Goal: Find specific page/section: Find specific page/section

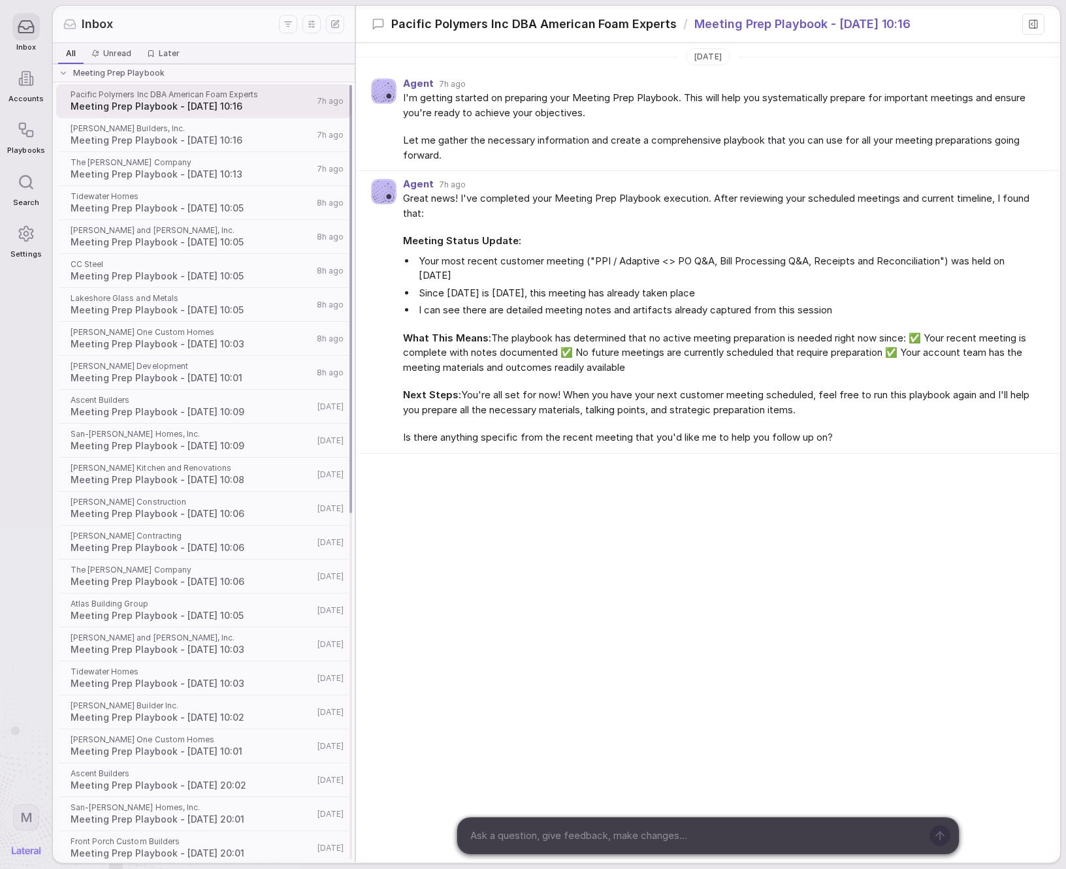
click at [70, 72] on div "Meeting Prep Playbook" at bounding box center [202, 73] width 287 height 10
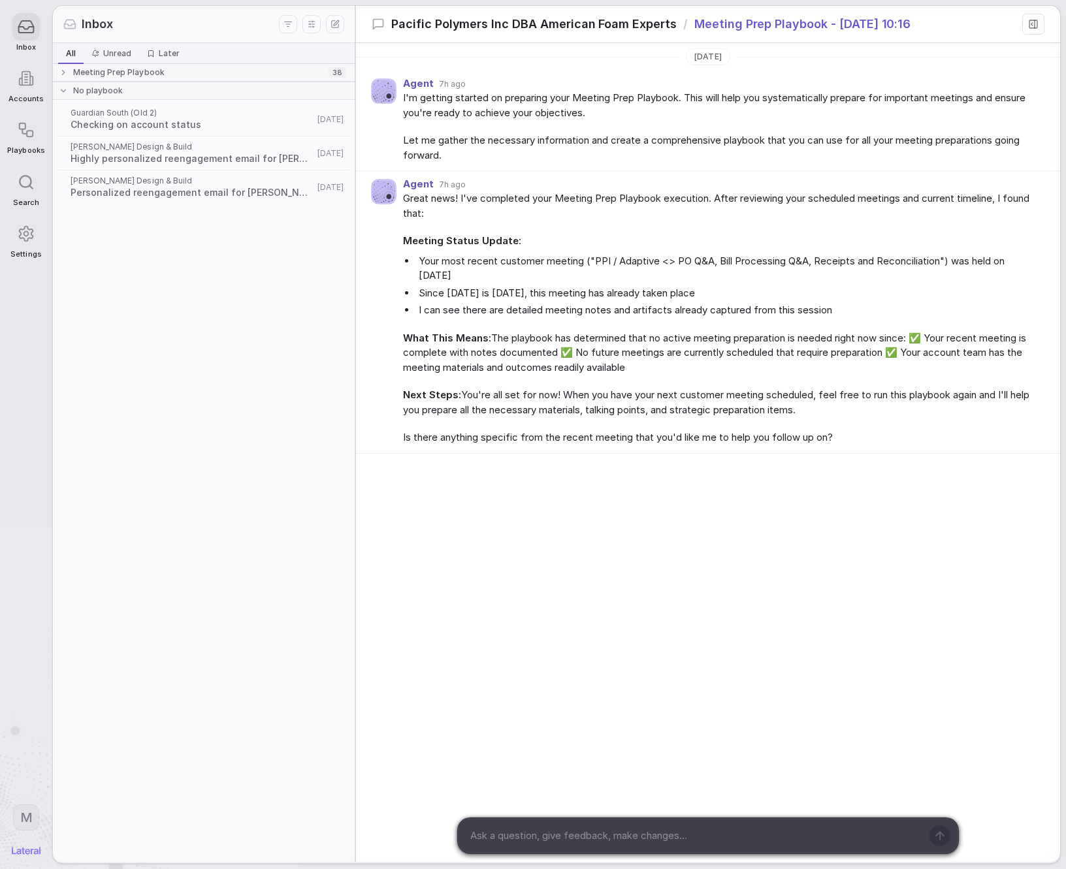
click at [74, 89] on span "No playbook" at bounding box center [98, 91] width 50 height 10
click at [146, 92] on div "No playbook" at bounding box center [194, 91] width 270 height 10
click at [151, 77] on span "Meeting Prep Playbook" at bounding box center [118, 72] width 91 height 10
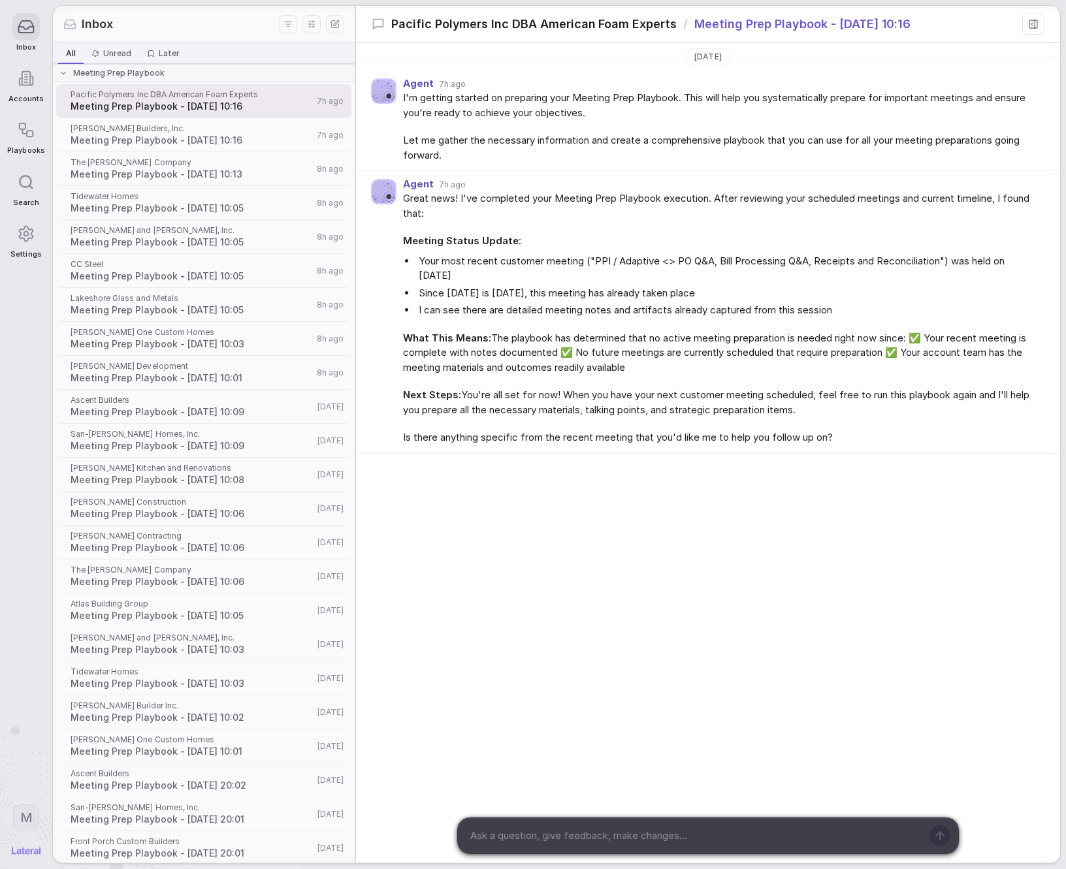
click at [852, 528] on div "[DATE] Agent 7h ago I'm getting started on preparing your Meeting Prep Playbook…" at bounding box center [708, 324] width 704 height 562
click at [150, 78] on span "Meeting Prep Playbook" at bounding box center [118, 73] width 91 height 10
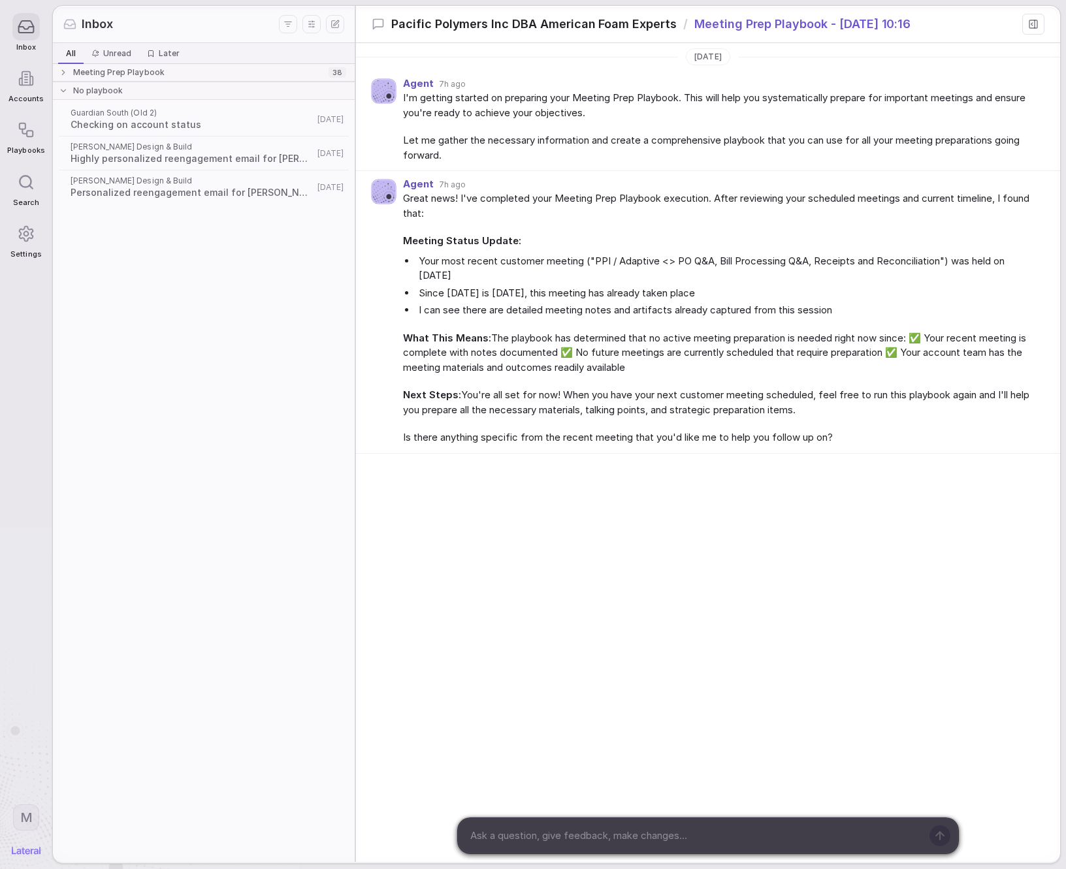
click at [153, 93] on div "No playbook" at bounding box center [202, 91] width 287 height 10
click at [325, 71] on div "Meeting Prep Playbook 38" at bounding box center [204, 72] width 306 height 18
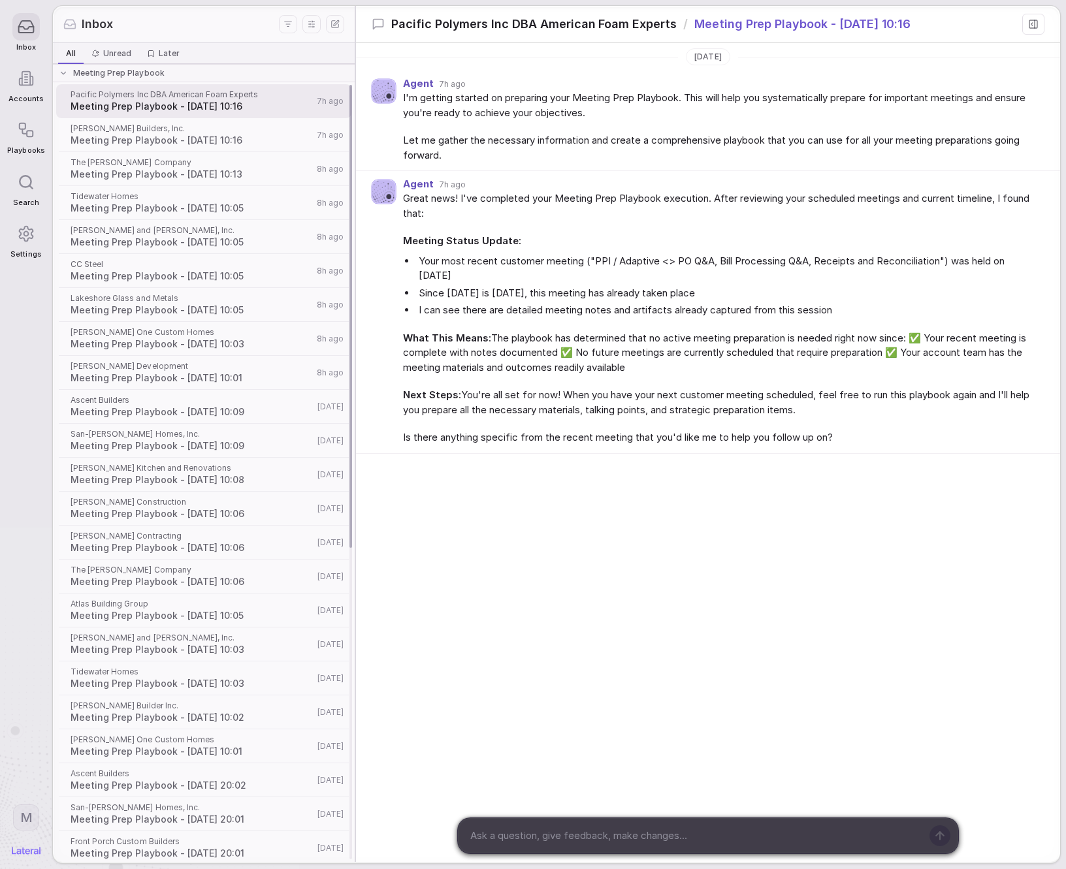
click at [228, 74] on div "Meeting Prep Playbook" at bounding box center [202, 73] width 287 height 10
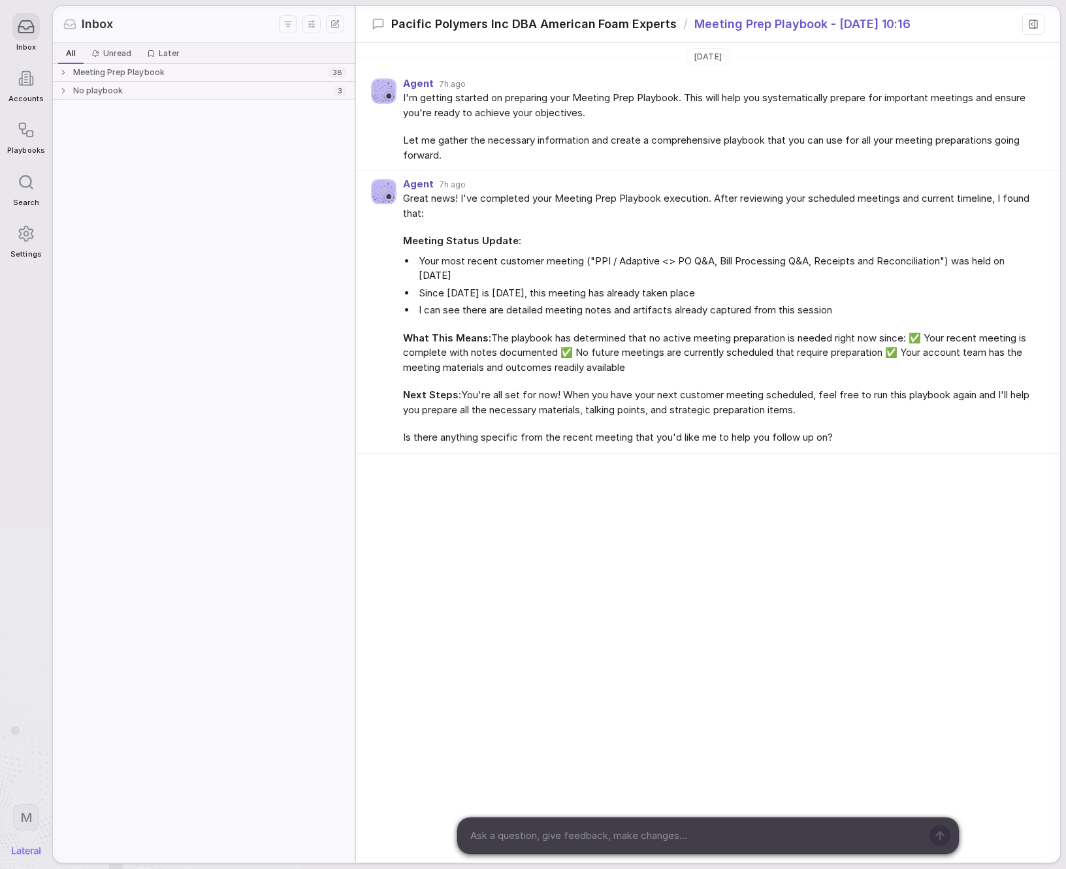
click at [33, 25] on icon at bounding box center [26, 27] width 18 height 18
click at [25, 63] on div "Accounts" at bounding box center [25, 84] width 37 height 52
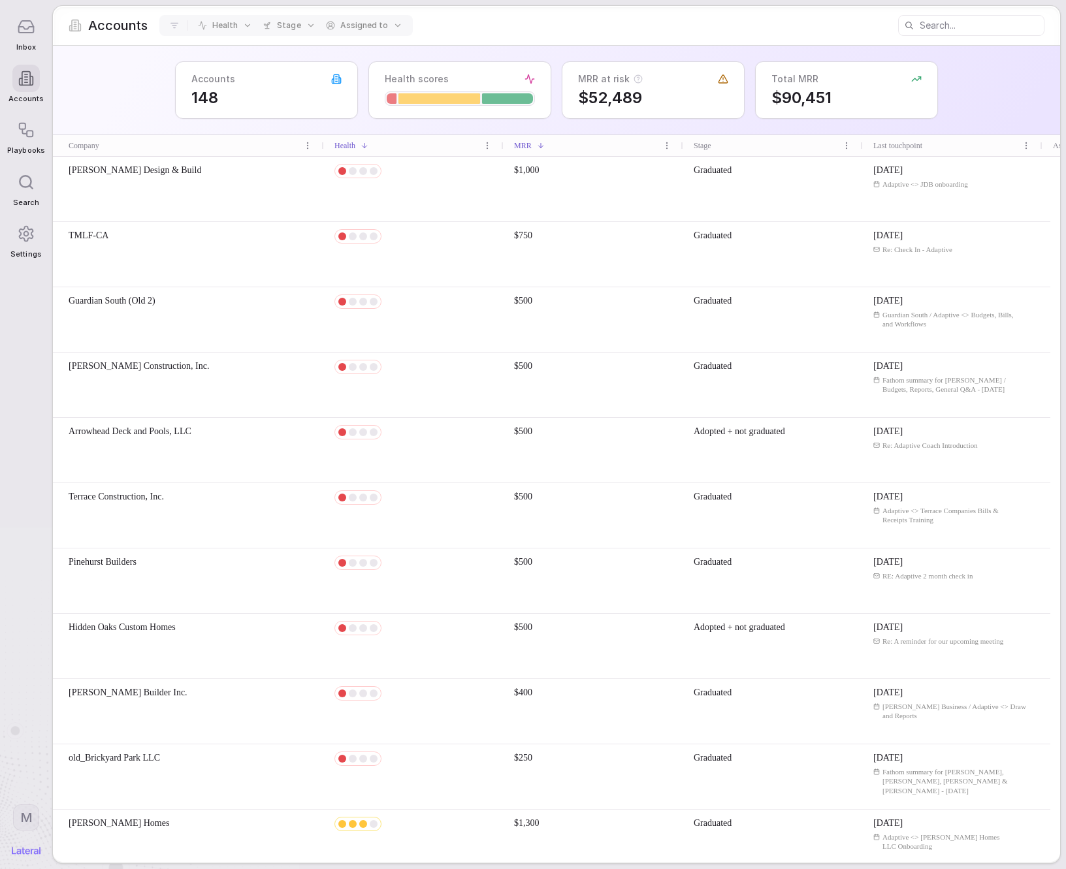
click at [24, 29] on polyline at bounding box center [26, 28] width 15 height 2
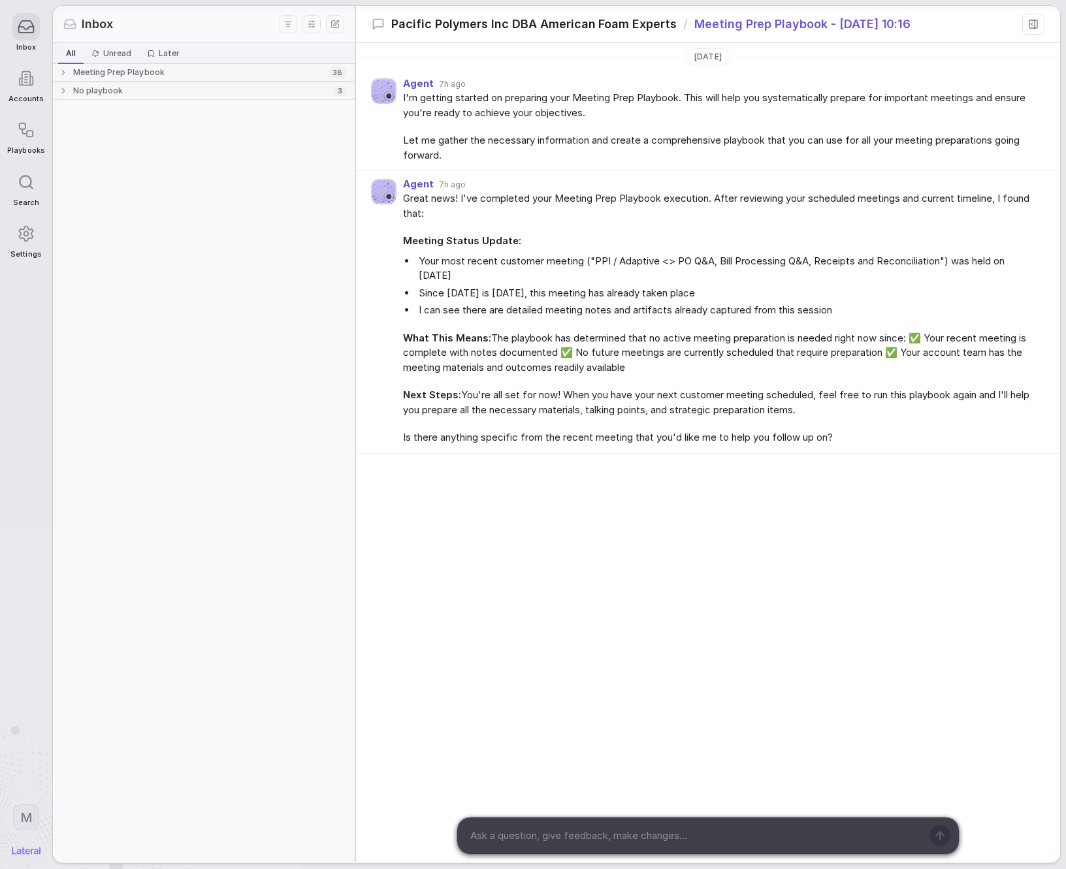
click at [39, 18] on div at bounding box center [25, 26] width 27 height 27
click at [318, 166] on div "Meeting Prep Playbook 38 No playbook 3" at bounding box center [204, 463] width 302 height 798
click at [27, 141] on div at bounding box center [25, 129] width 27 height 27
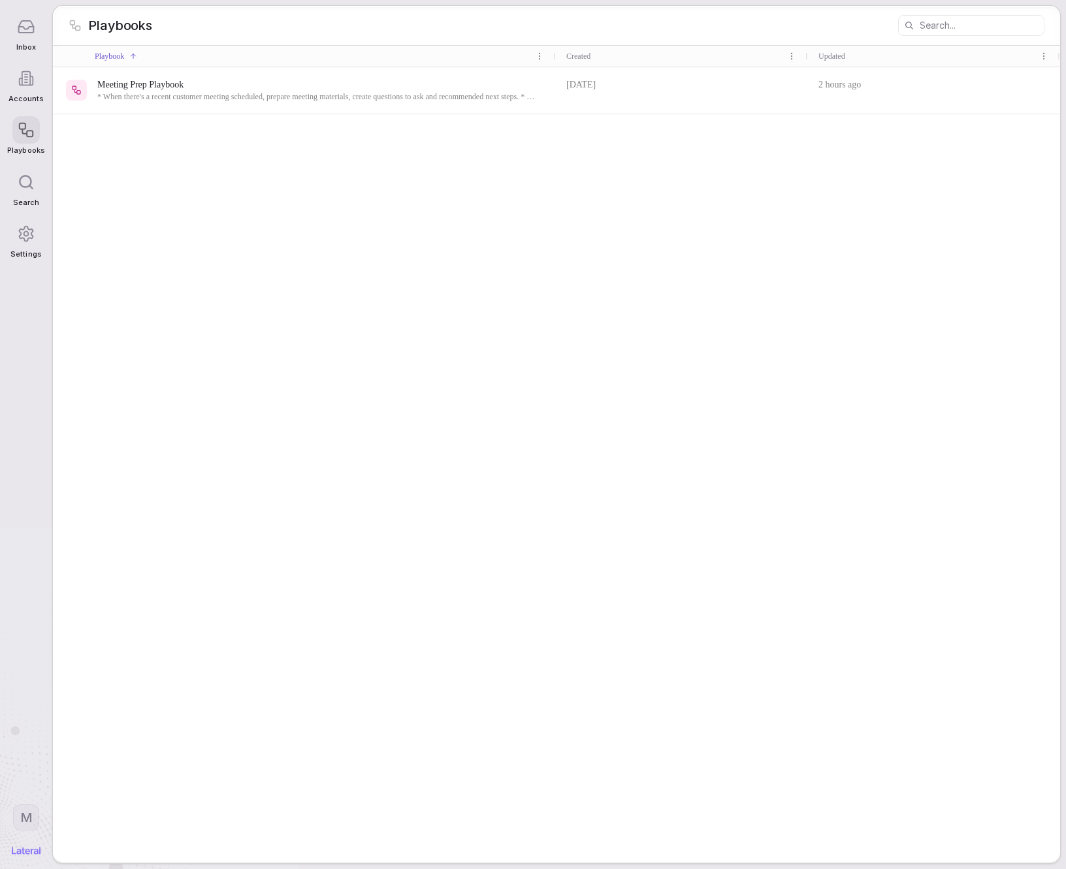
click at [219, 86] on span "Meeting Prep Playbook" at bounding box center [317, 84] width 440 height 13
